Goal: Find specific page/section: Find specific page/section

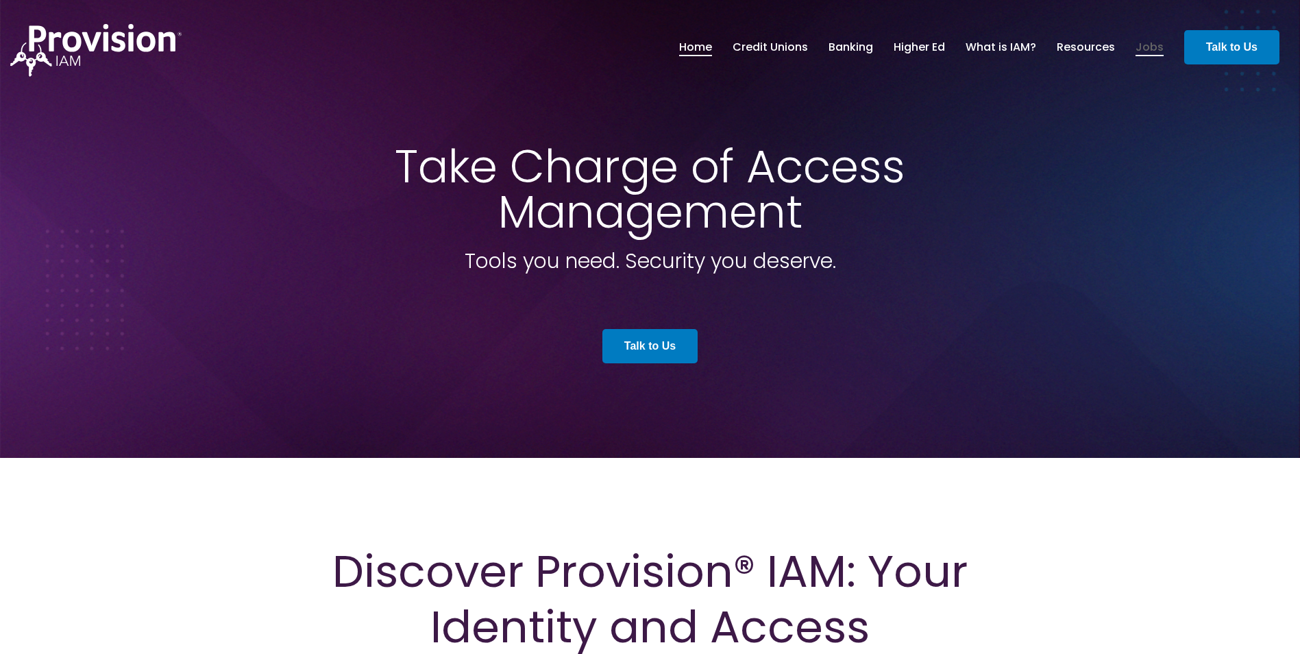
click at [1143, 51] on link "Jobs" at bounding box center [1150, 47] width 28 height 23
click at [1074, 47] on link "Resources" at bounding box center [1086, 47] width 58 height 23
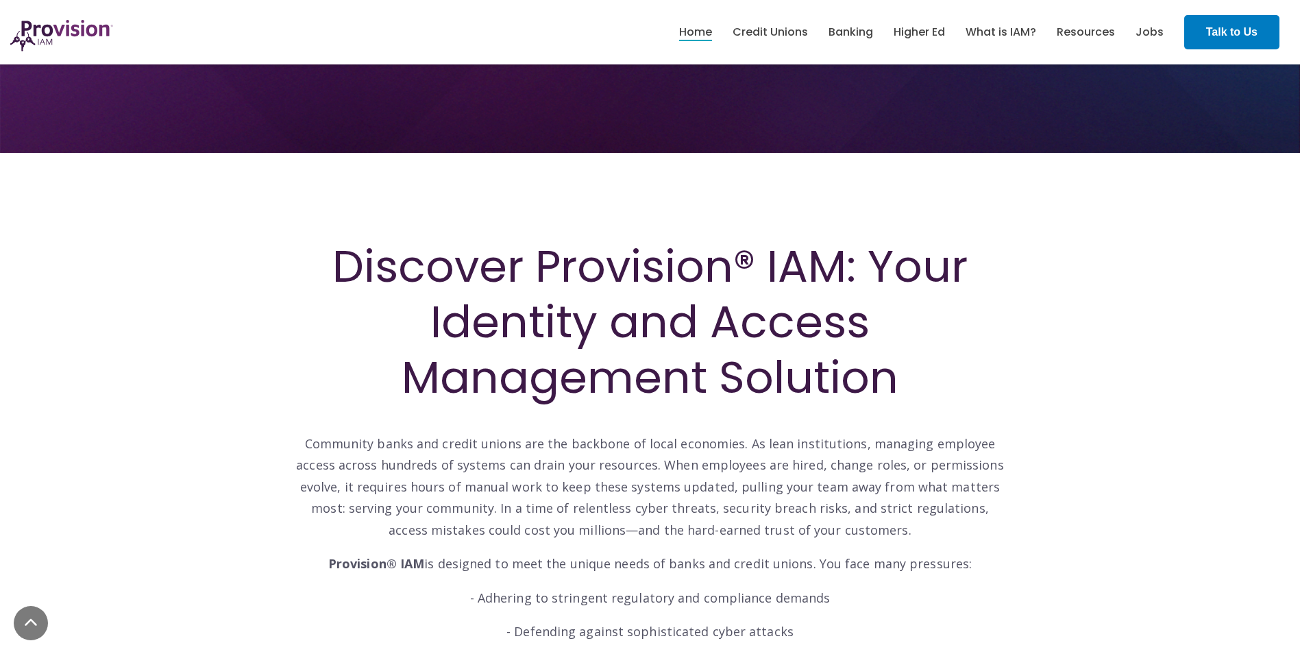
scroll to position [411, 0]
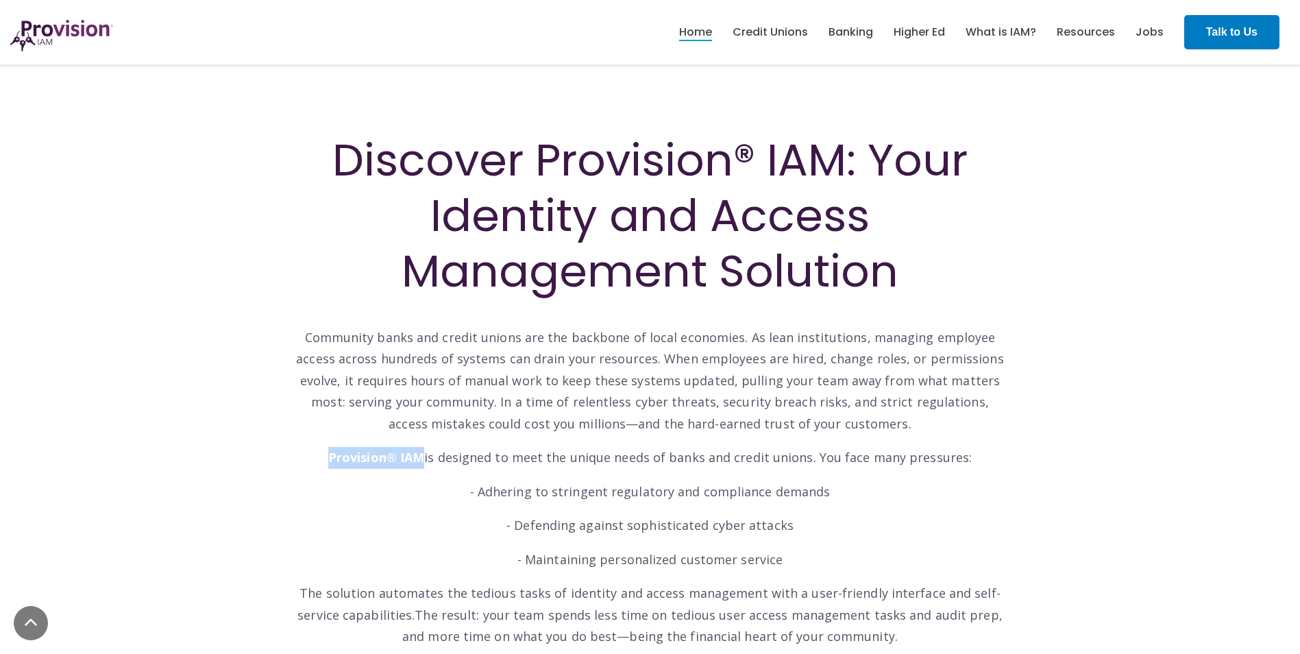
drag, startPoint x: 335, startPoint y: 459, endPoint x: 426, endPoint y: 460, distance: 91.2
click at [424, 460] on strong "Provision® IAM" at bounding box center [376, 457] width 96 height 16
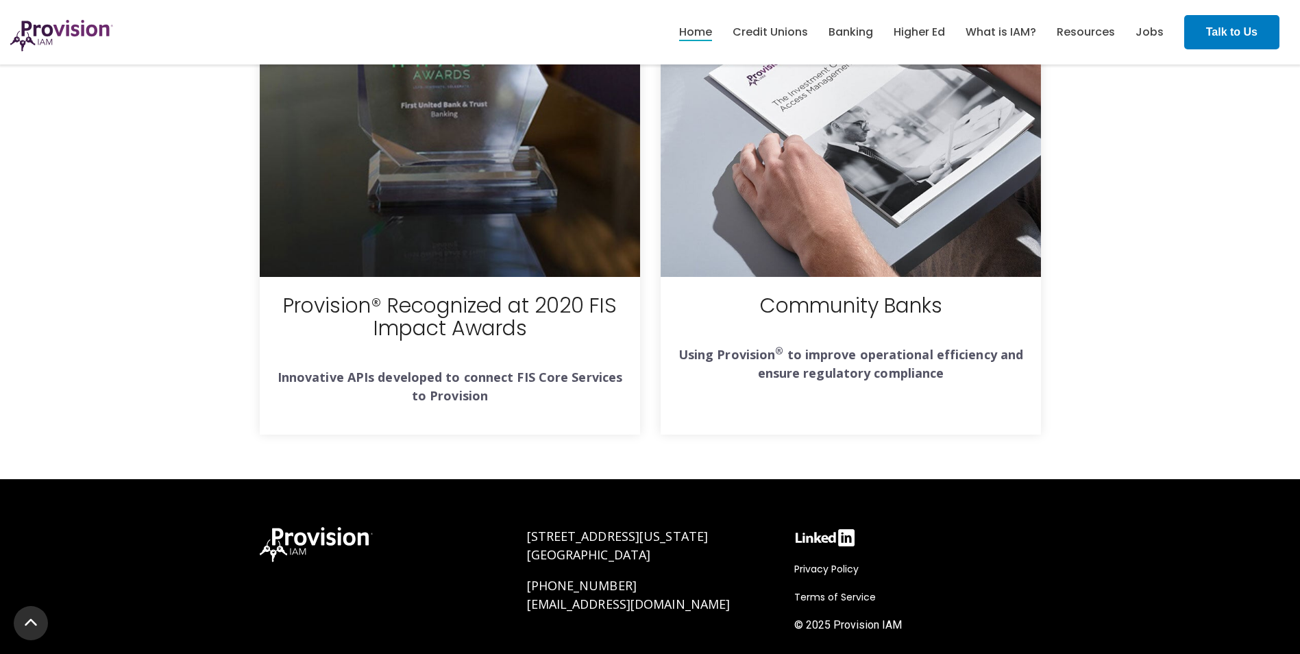
scroll to position [4949, 0]
